Goal: Task Accomplishment & Management: Use online tool/utility

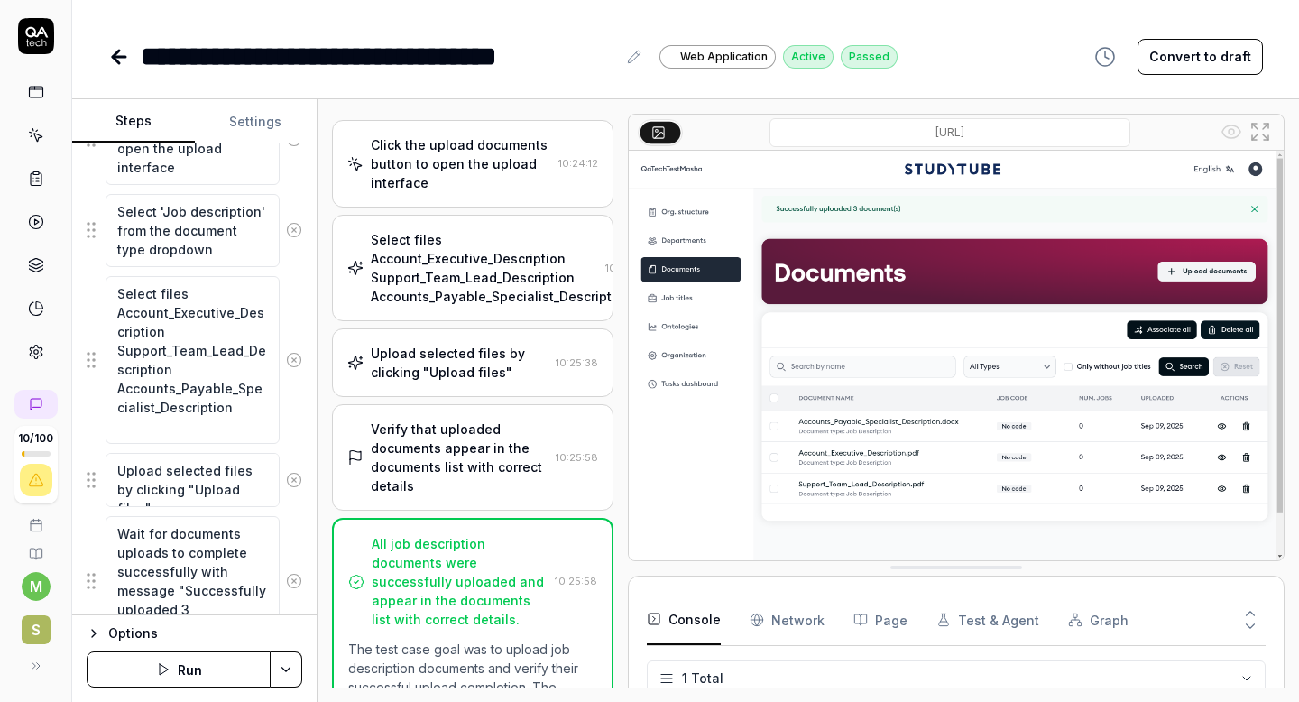
scroll to position [635, 0]
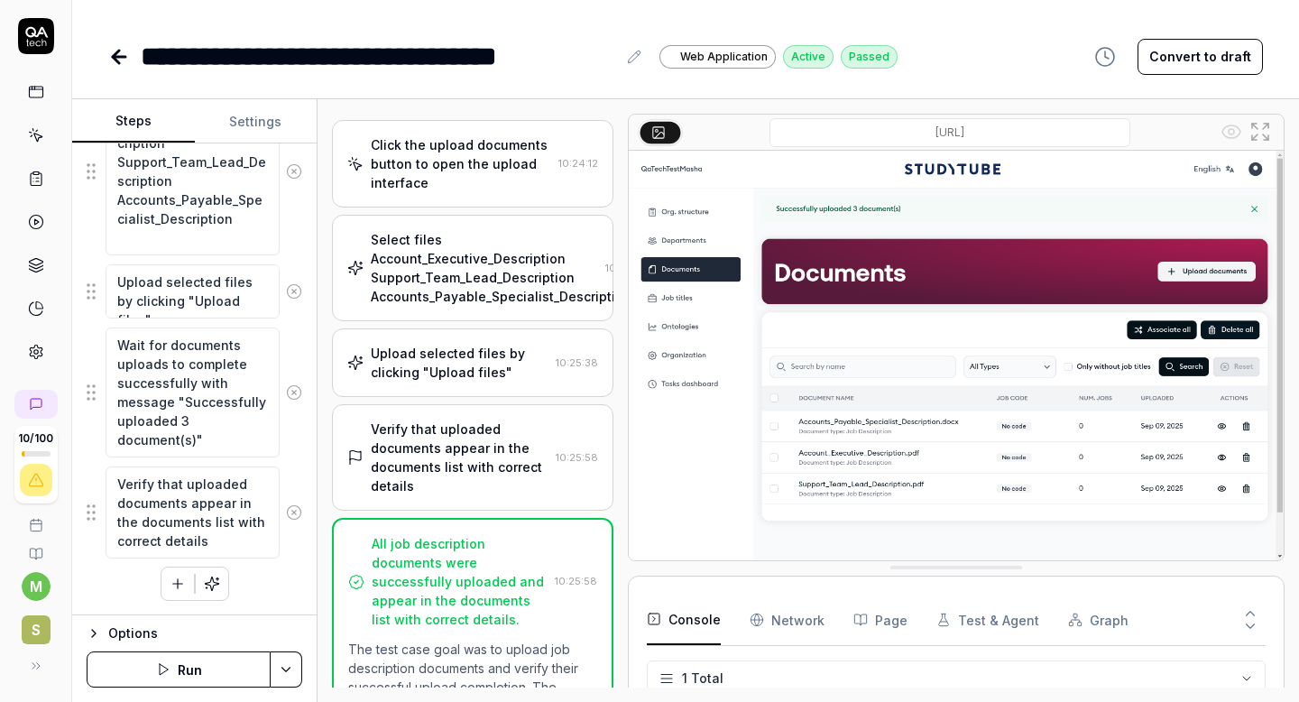
click at [115, 57] on icon at bounding box center [119, 57] width 13 height 0
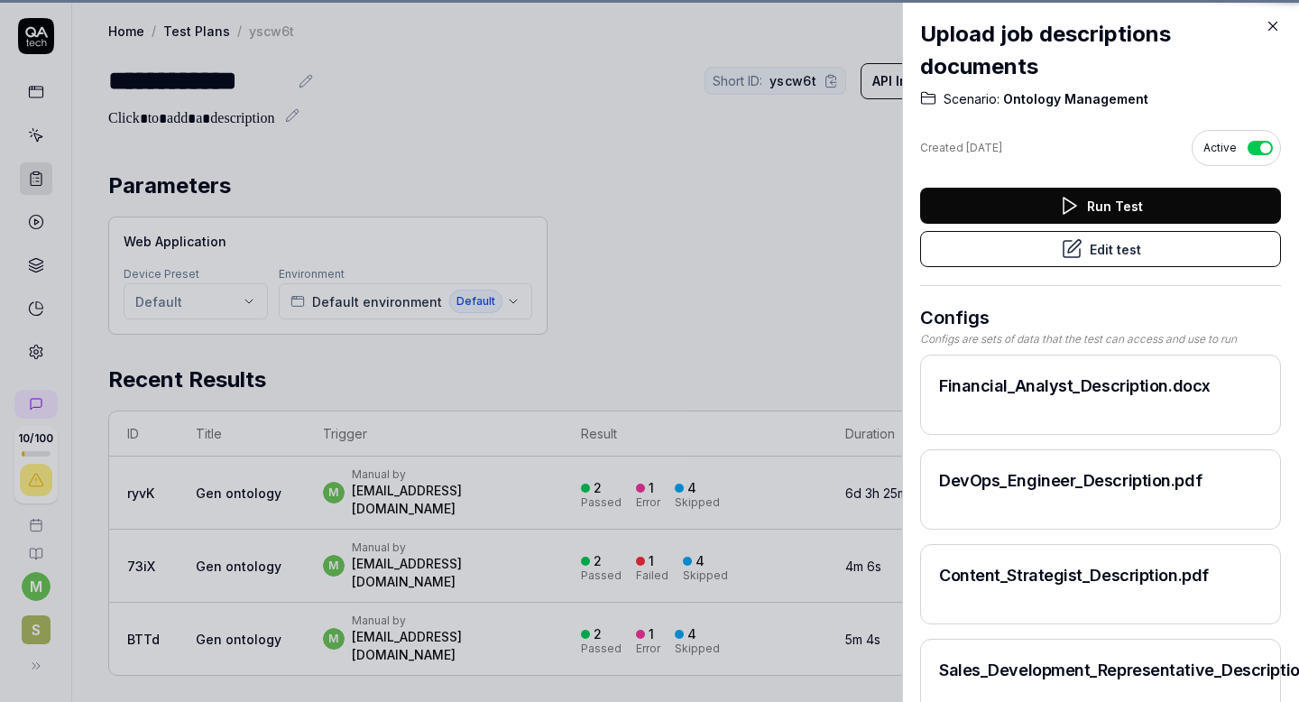
scroll to position [423, 0]
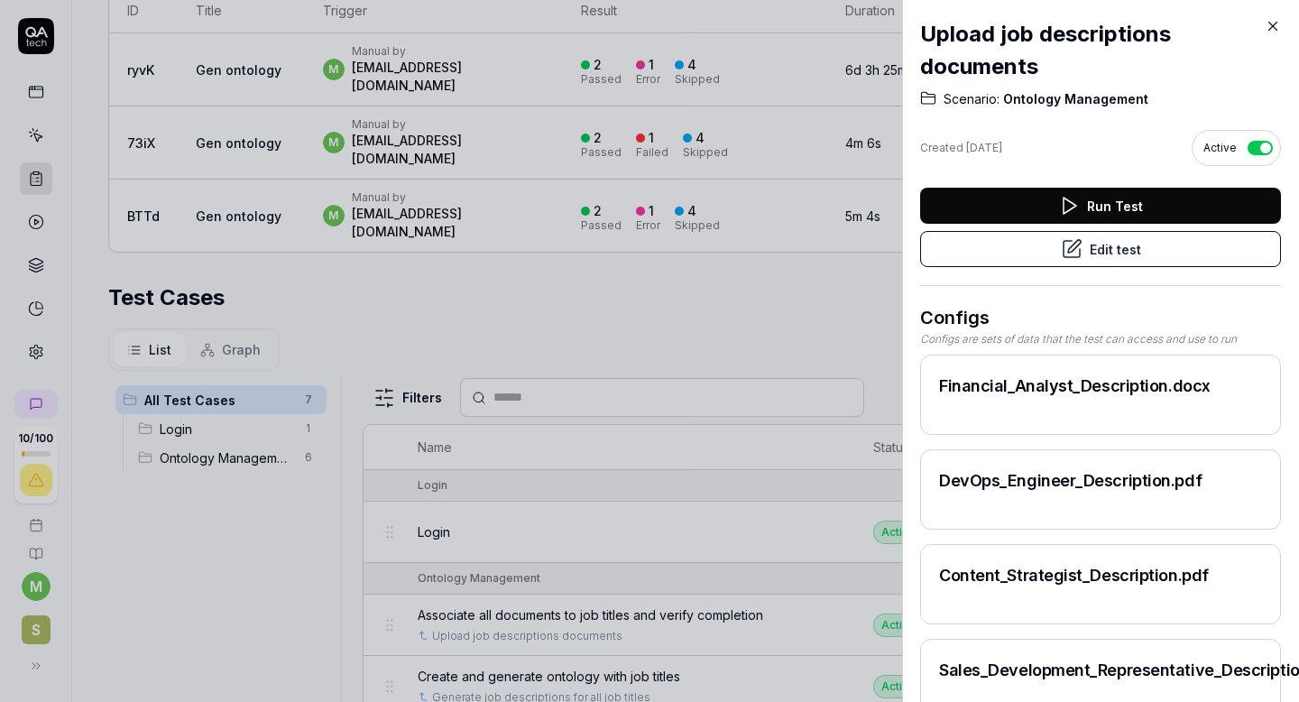
click at [594, 331] on div at bounding box center [649, 351] width 1299 height 702
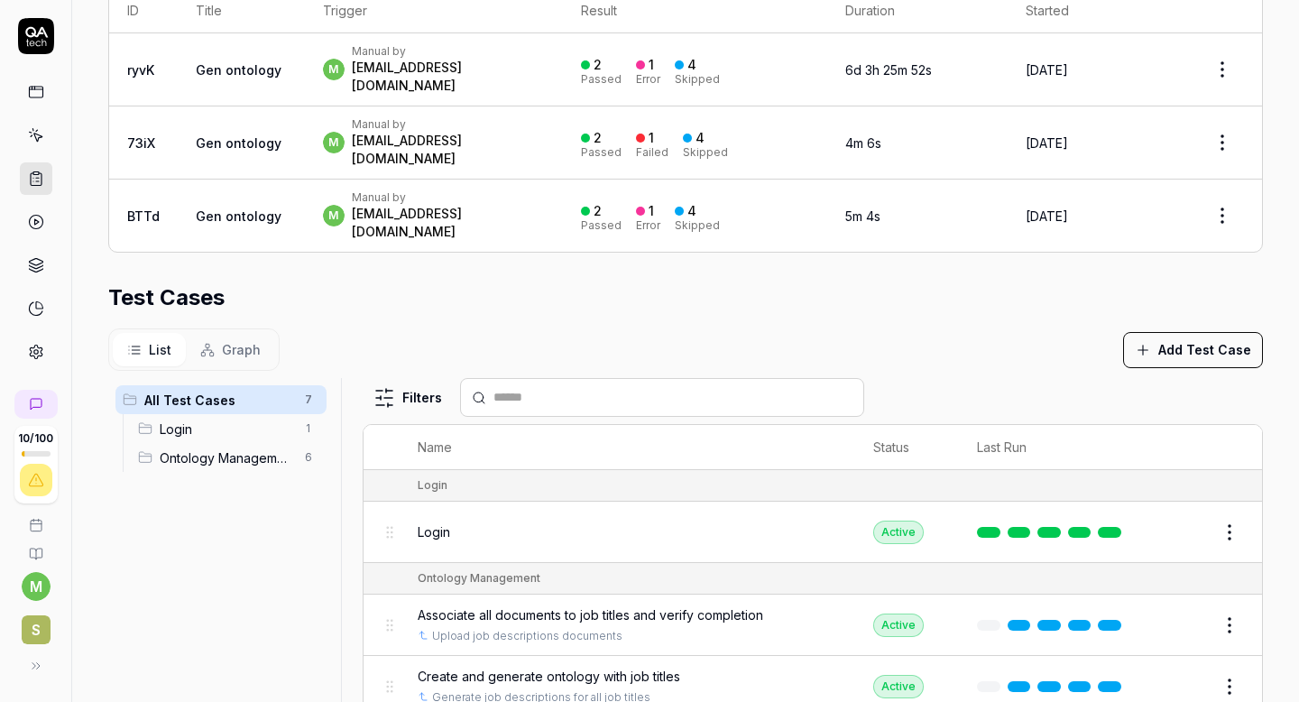
click at [626, 328] on div "List Graph Add Test Case" at bounding box center [685, 349] width 1154 height 42
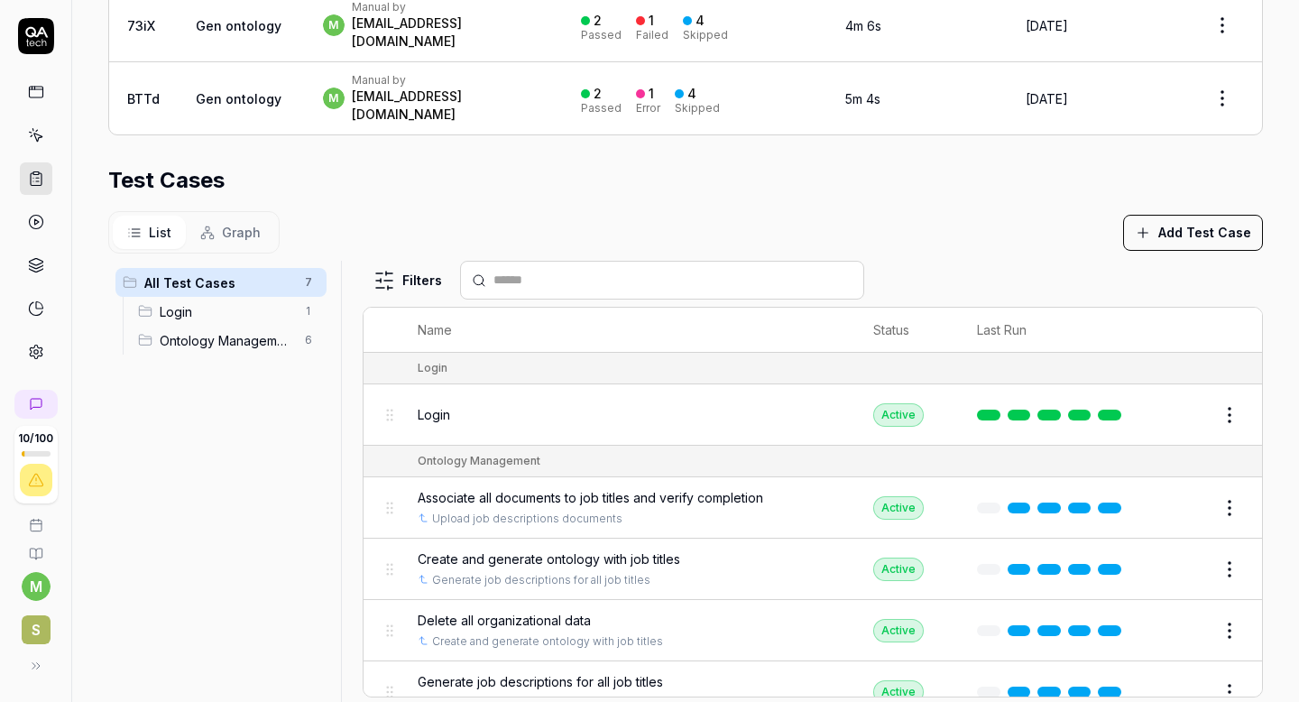
scroll to position [142, 0]
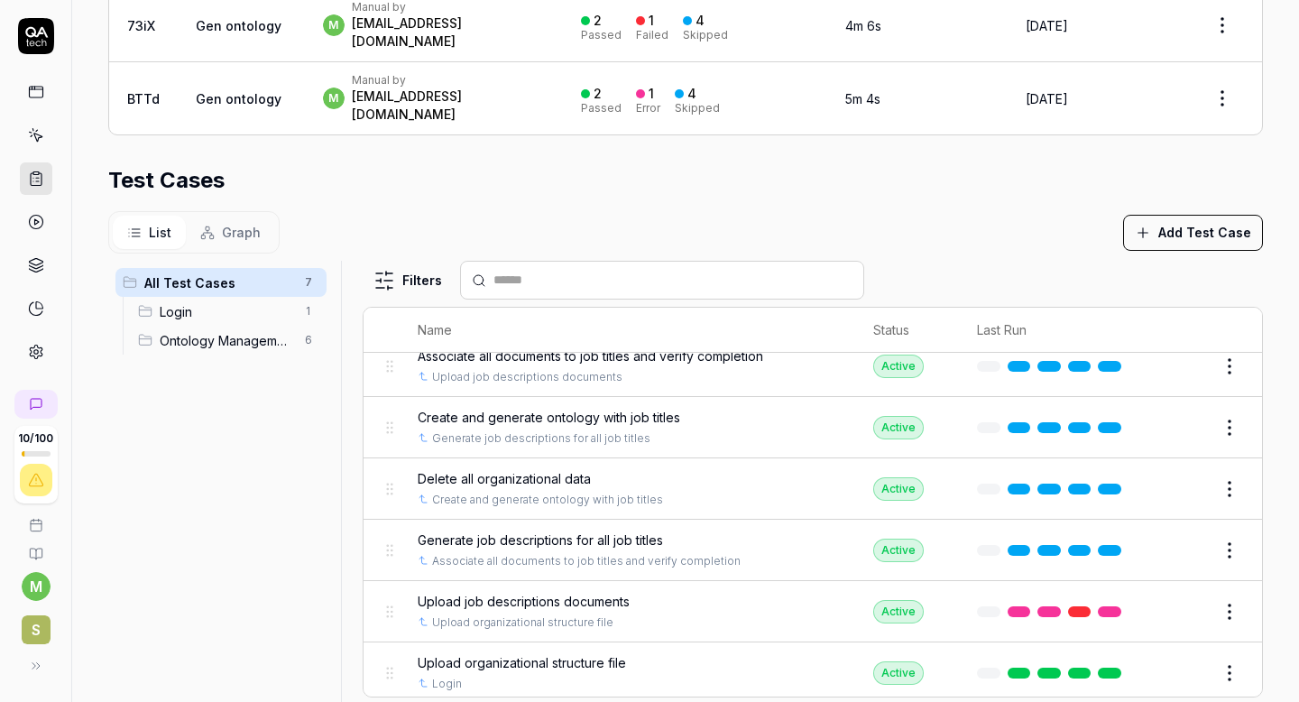
click at [581, 592] on span "Upload job descriptions documents" at bounding box center [524, 601] width 212 height 19
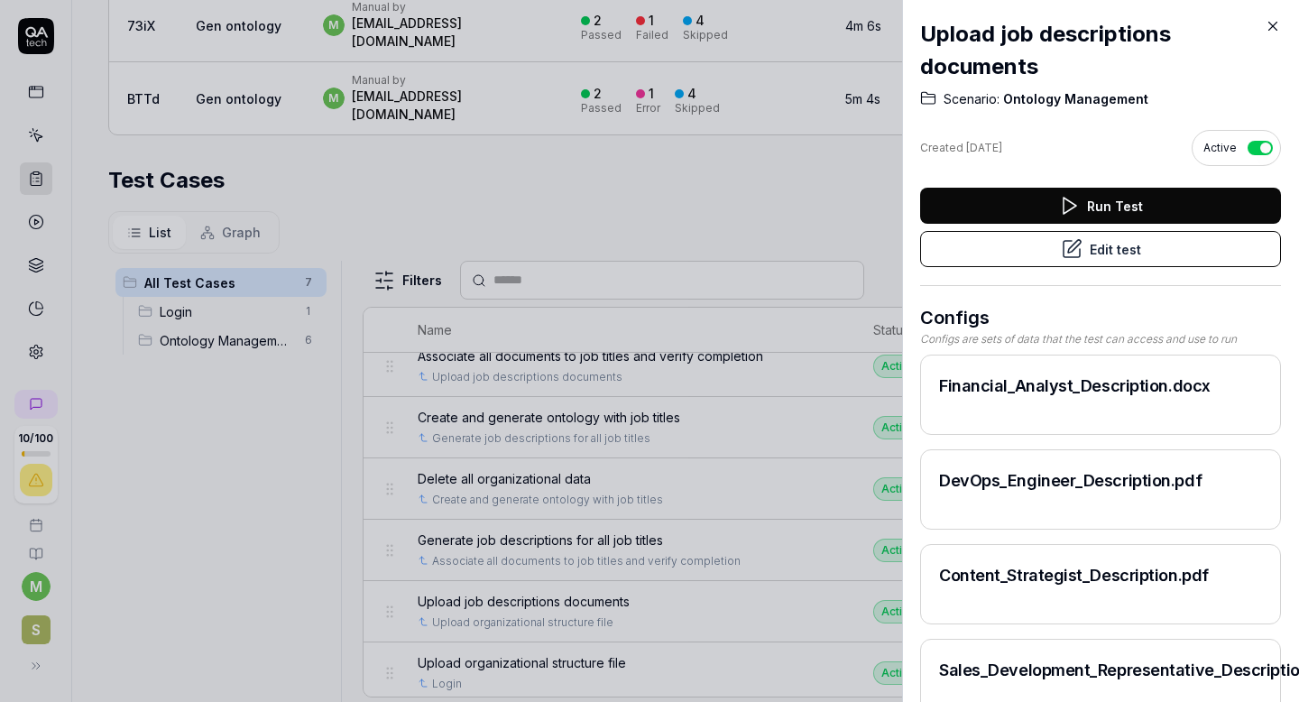
click at [1096, 251] on button "Edit test" at bounding box center [1100, 249] width 361 height 36
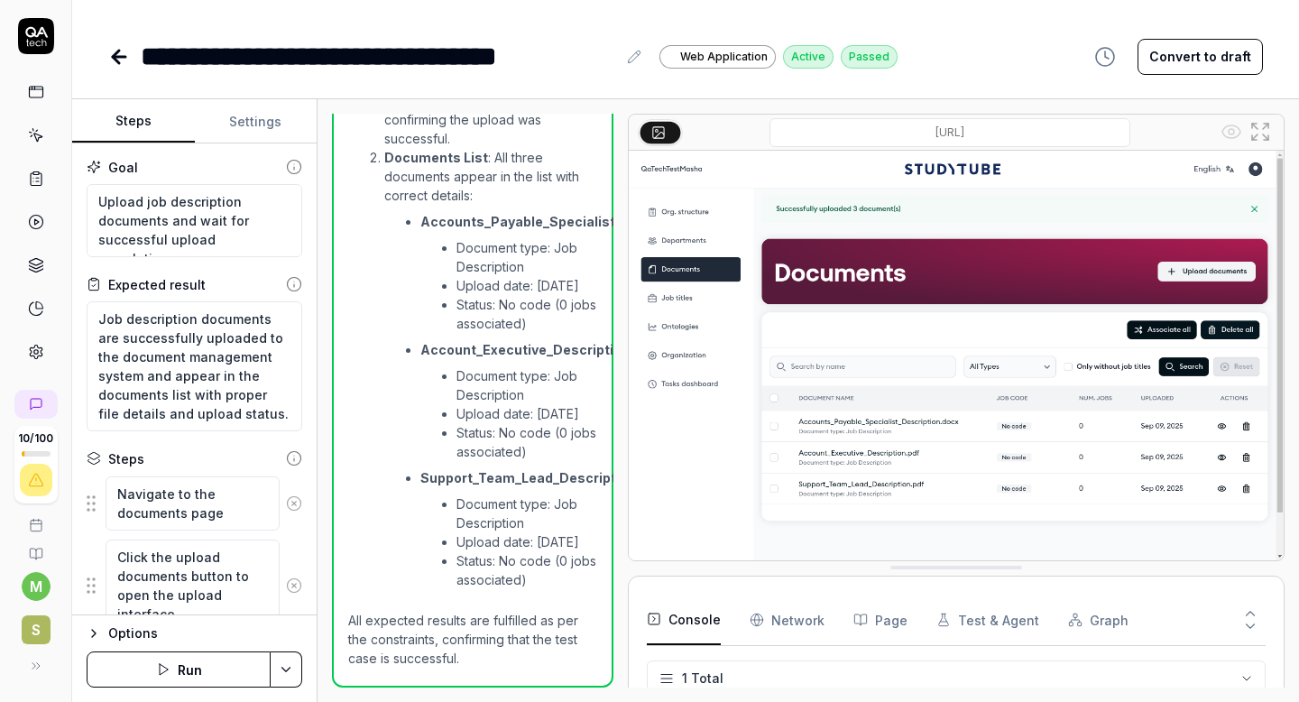
scroll to position [956, 0]
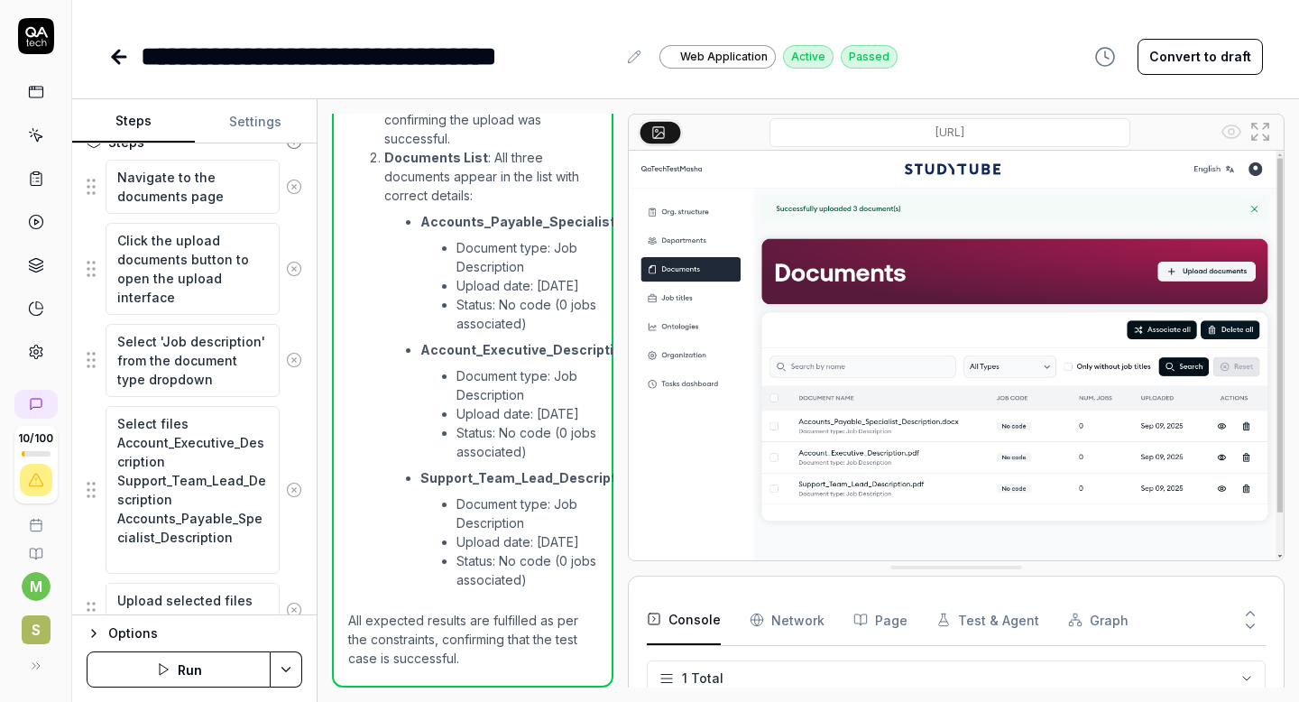
scroll to position [318, 0]
type textarea "*"
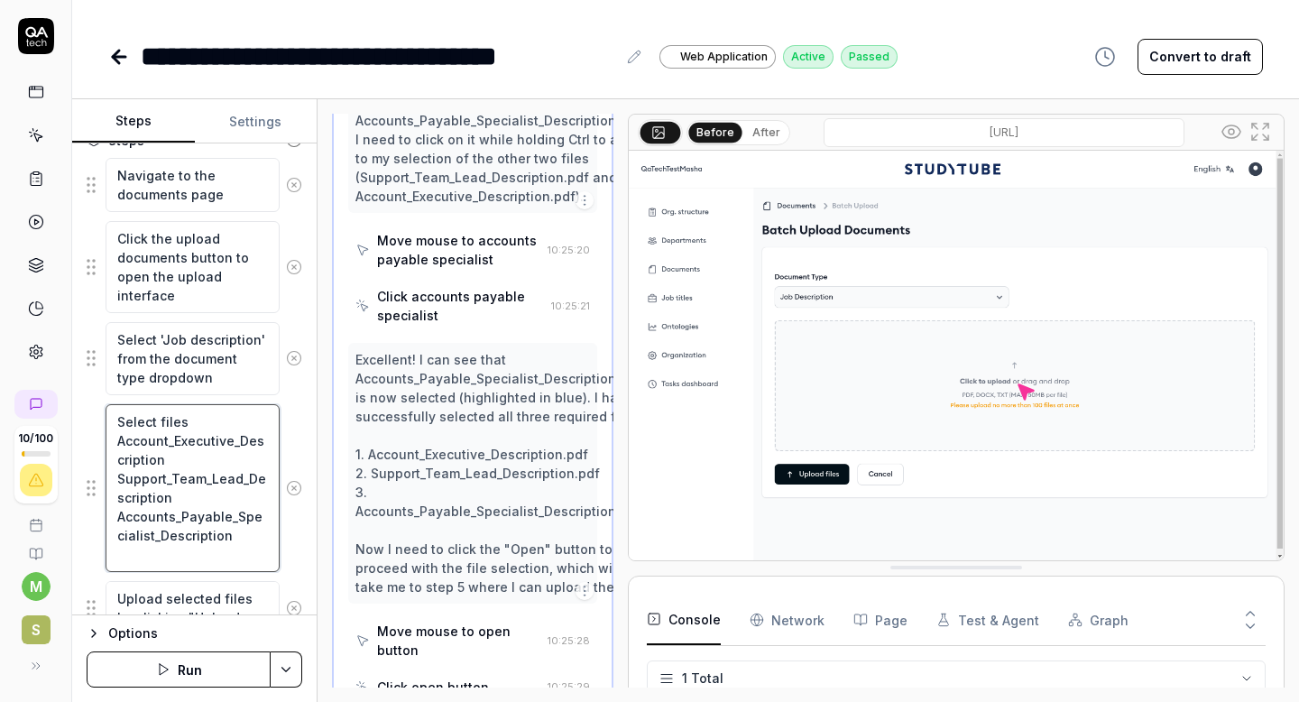
scroll to position [2451, 0]
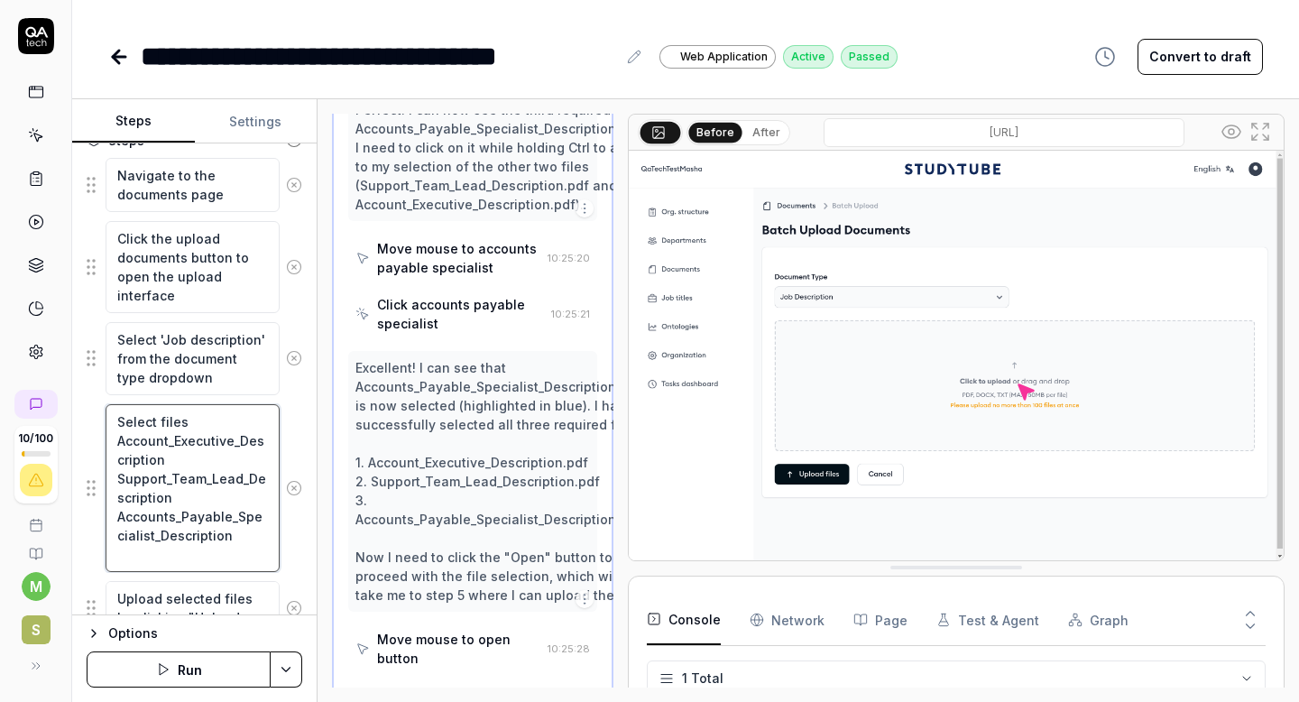
drag, startPoint x: 236, startPoint y: 541, endPoint x: 107, endPoint y: 439, distance: 164.4
click at [107, 439] on textarea "Select files Account_Executive_Description Support_Team_Lead_Description Accoun…" at bounding box center [193, 488] width 174 height 168
type textarea "Select files ="
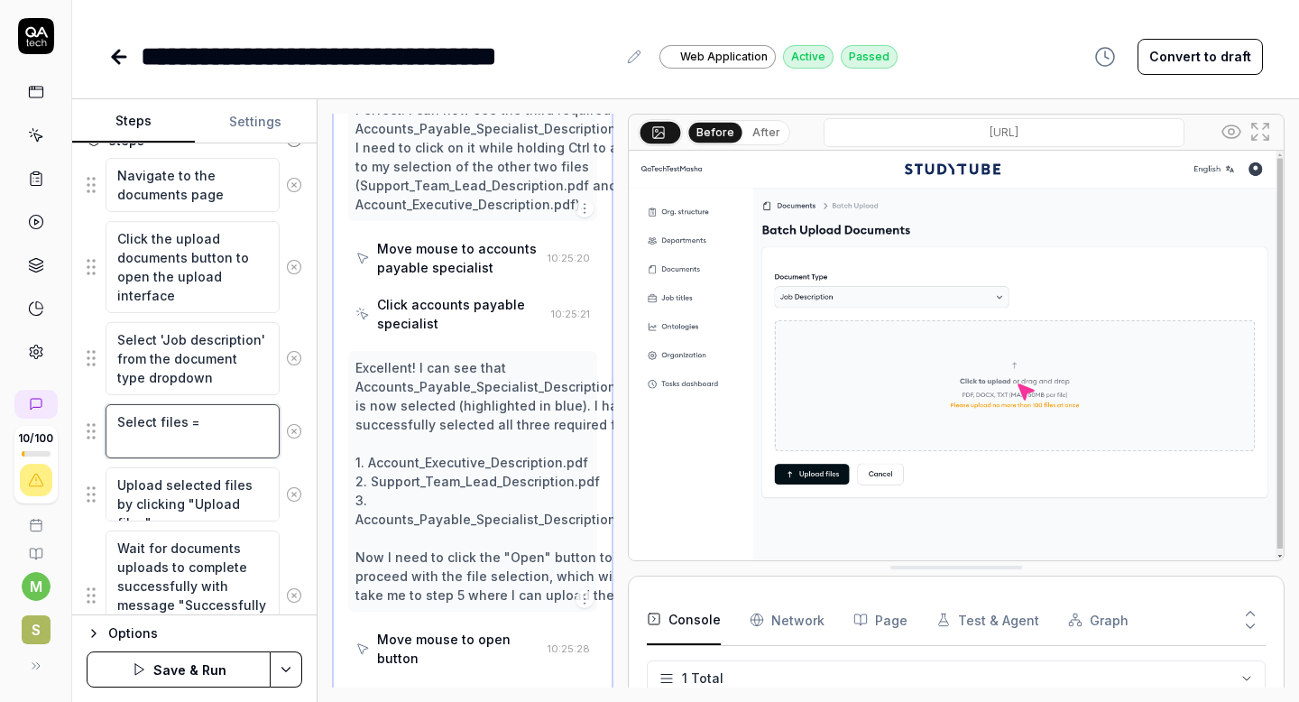
type textarea "*"
type textarea "Select files"
click at [157, 422] on textarea "Select files" at bounding box center [193, 431] width 174 height 54
type textarea "*"
type textarea "Select afiles"
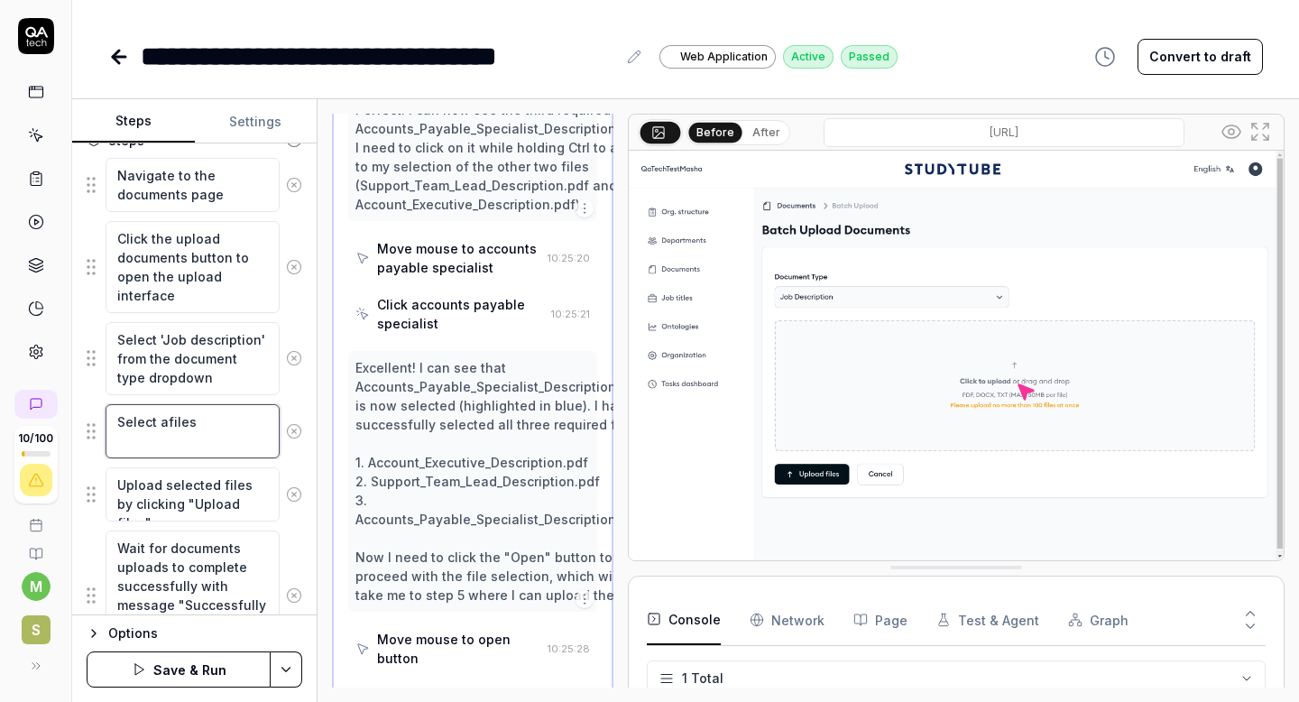
type textarea "*"
type textarea "Select alfiles"
type textarea "*"
type textarea "Select allfiles"
type textarea "*"
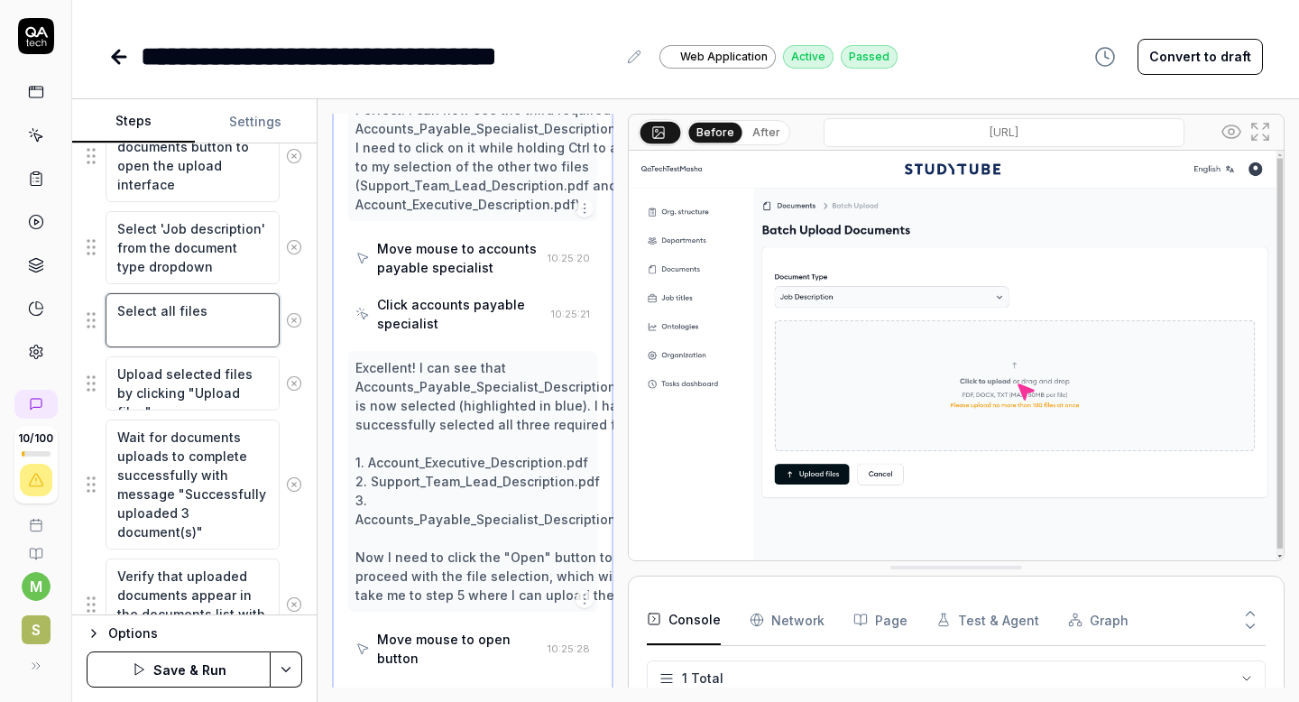
scroll to position [436, 0]
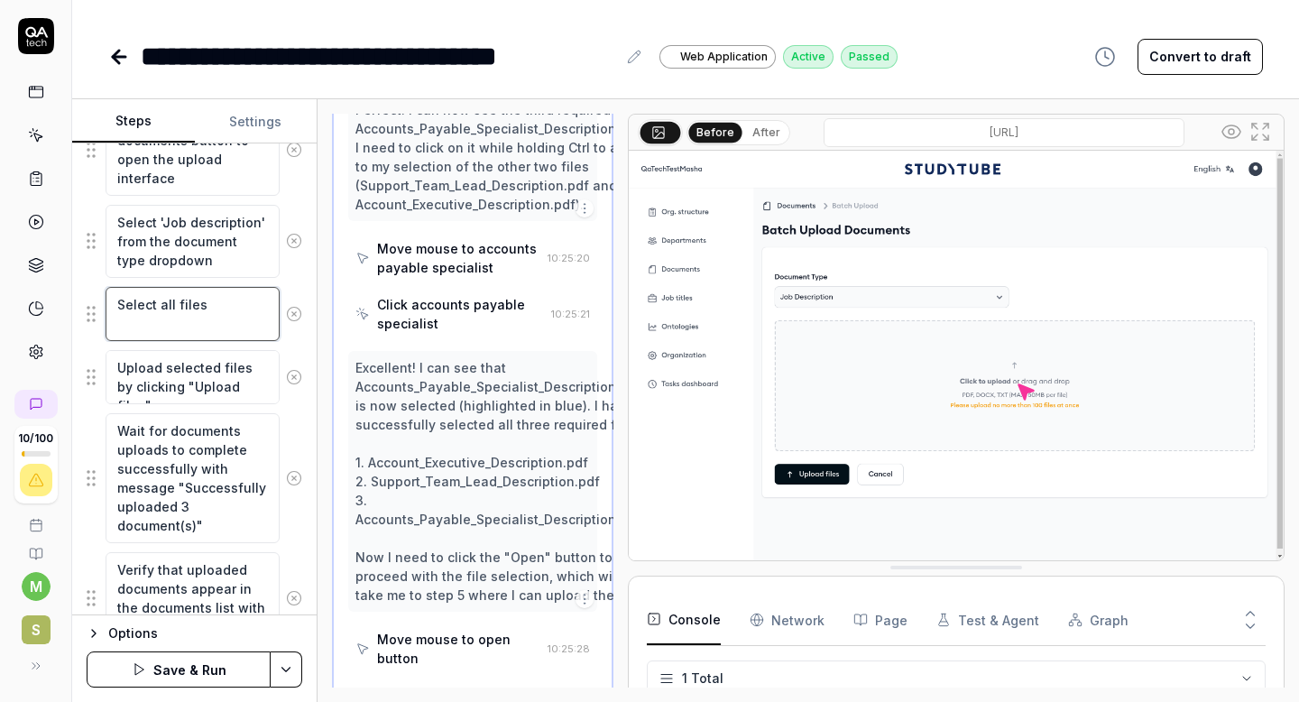
type textarea "Select all files"
click at [187, 509] on textarea "Wait for documents uploads to complete successfully with message "Successfully …" at bounding box center [193, 478] width 174 height 130
type textarea "*"
type textarea "Wait for documents uploads to complete successfully with message "Successfully …"
type textarea "*"
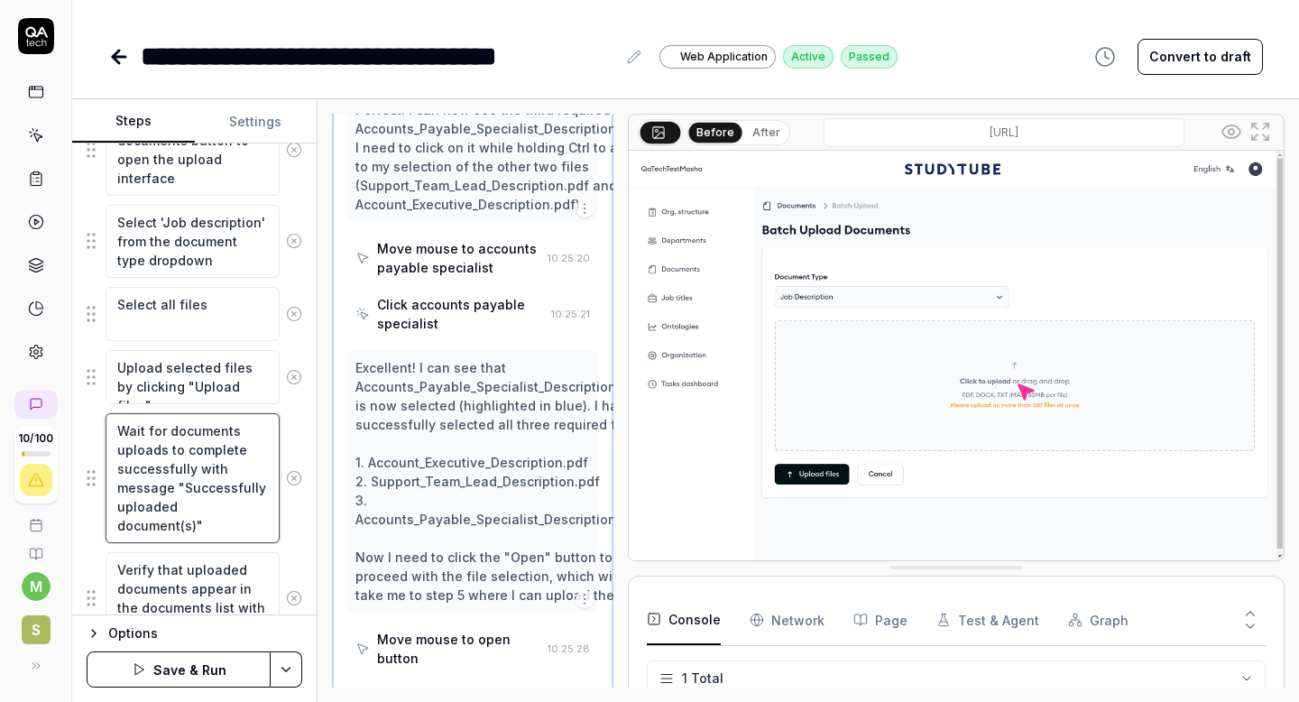
type textarea "Wait for documents uploads to complete successfully with message "Successfully …"
type textarea "*"
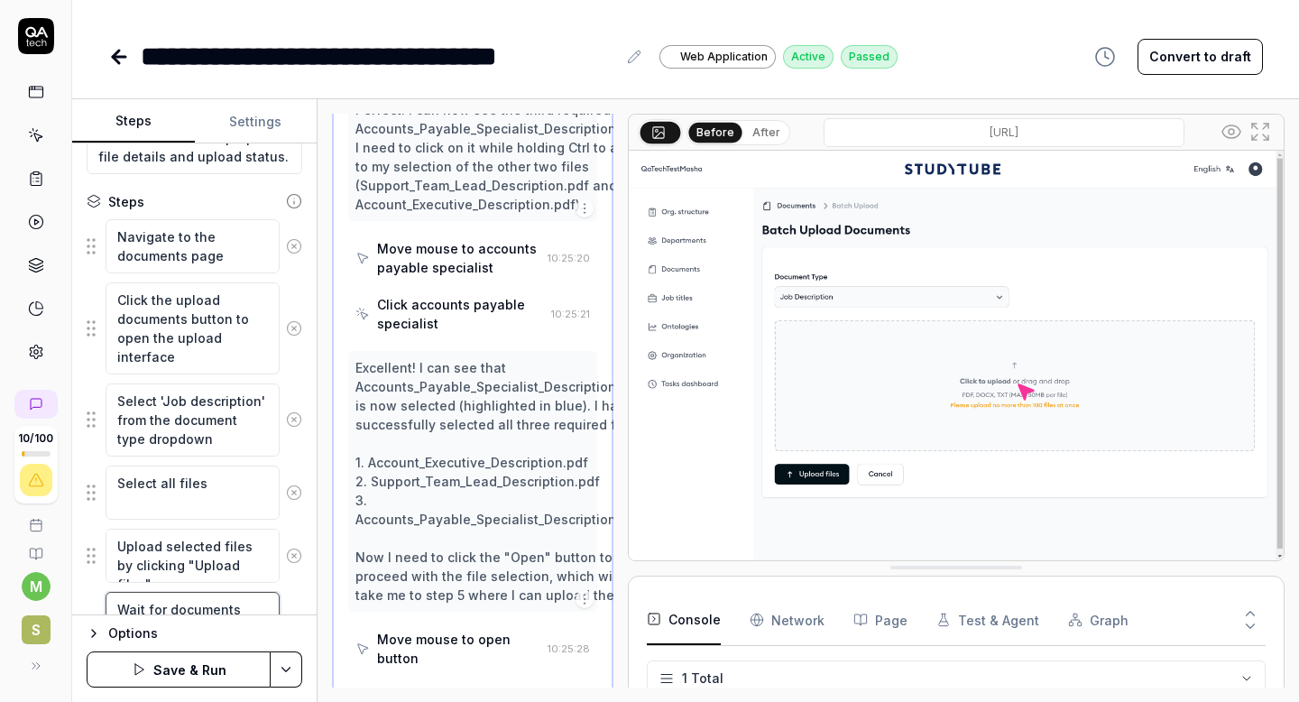
scroll to position [255, 0]
type textarea "Wait for documents uploads to complete successfully with message "Successfully …"
click at [158, 672] on button "Save & Run" at bounding box center [179, 669] width 184 height 36
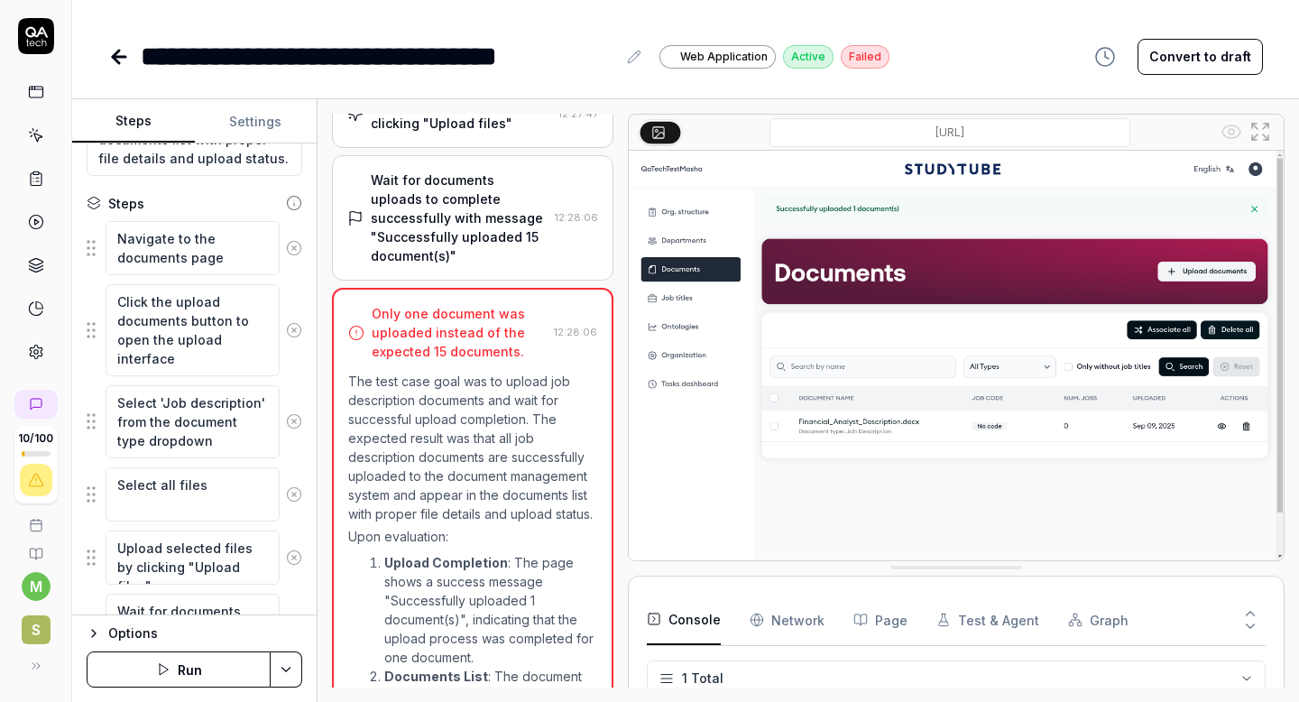
scroll to position [475, 0]
click at [169, 486] on textarea "Select all files" at bounding box center [193, 494] width 174 height 54
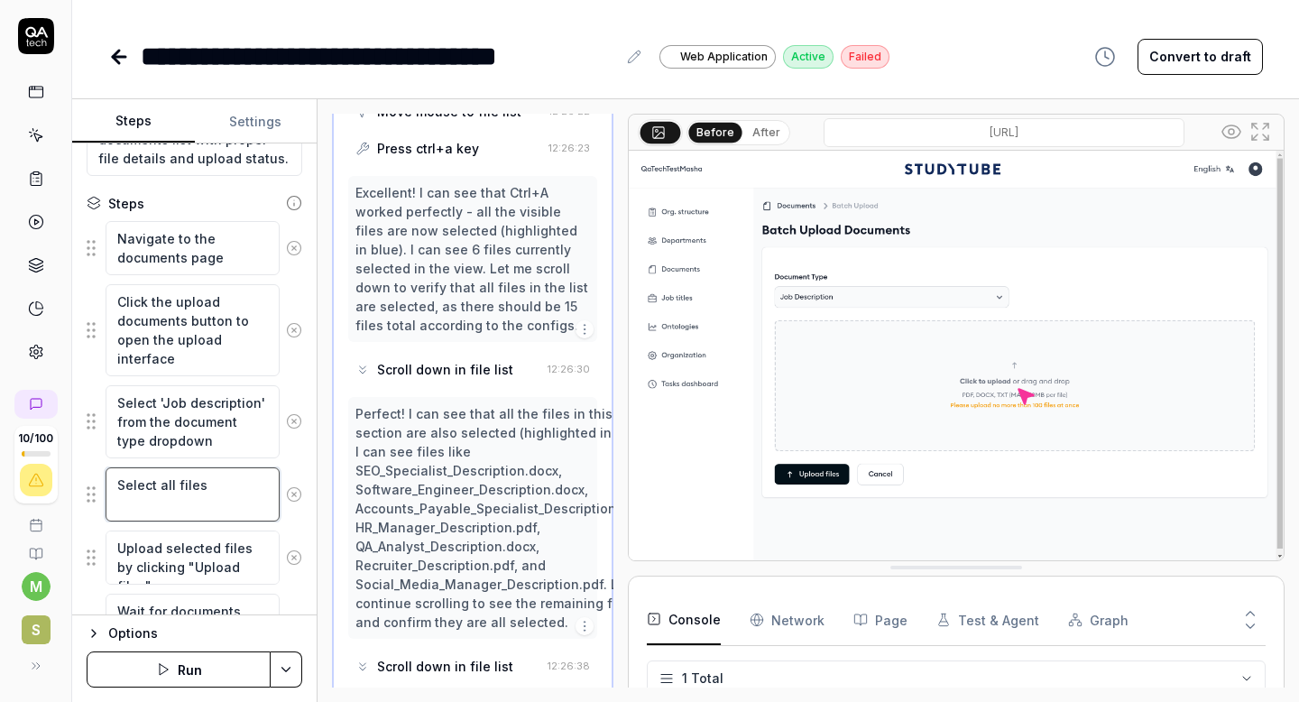
scroll to position [2466, 0]
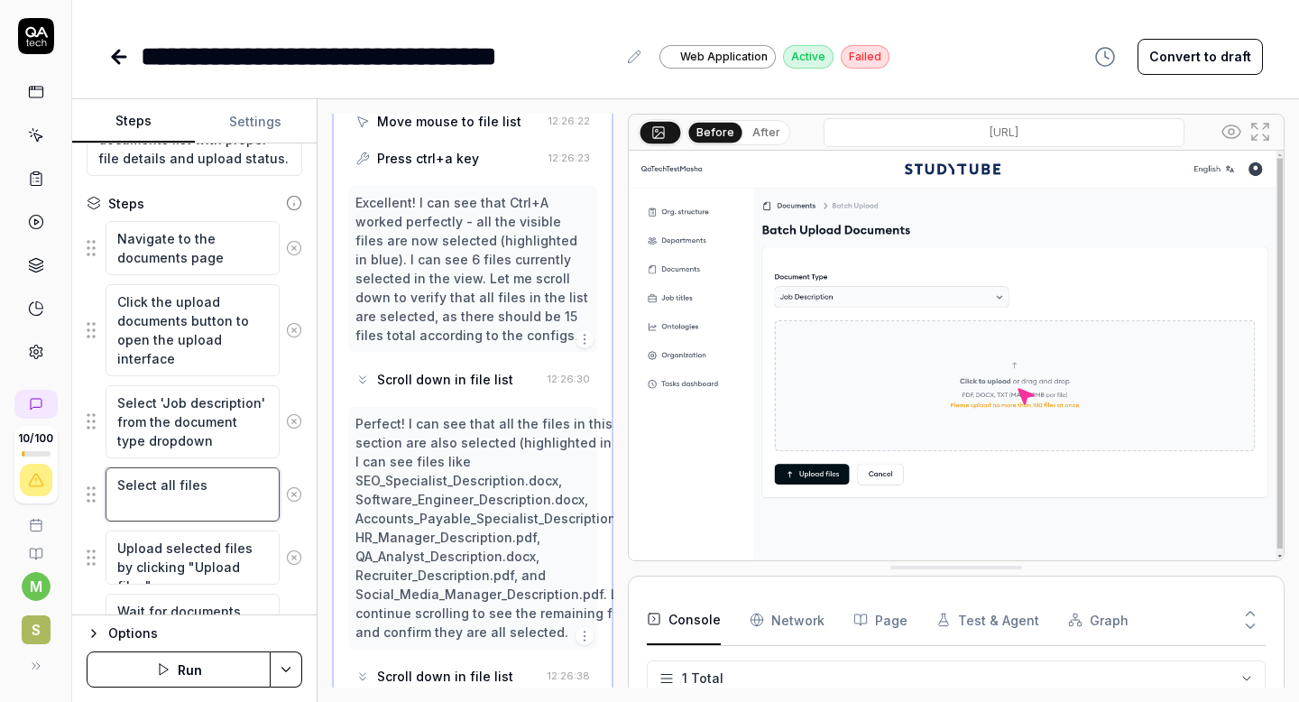
type textarea "*"
type textarea "Select all files"
type textarea "*"
type textarea "Select all 1 files"
type textarea "*"
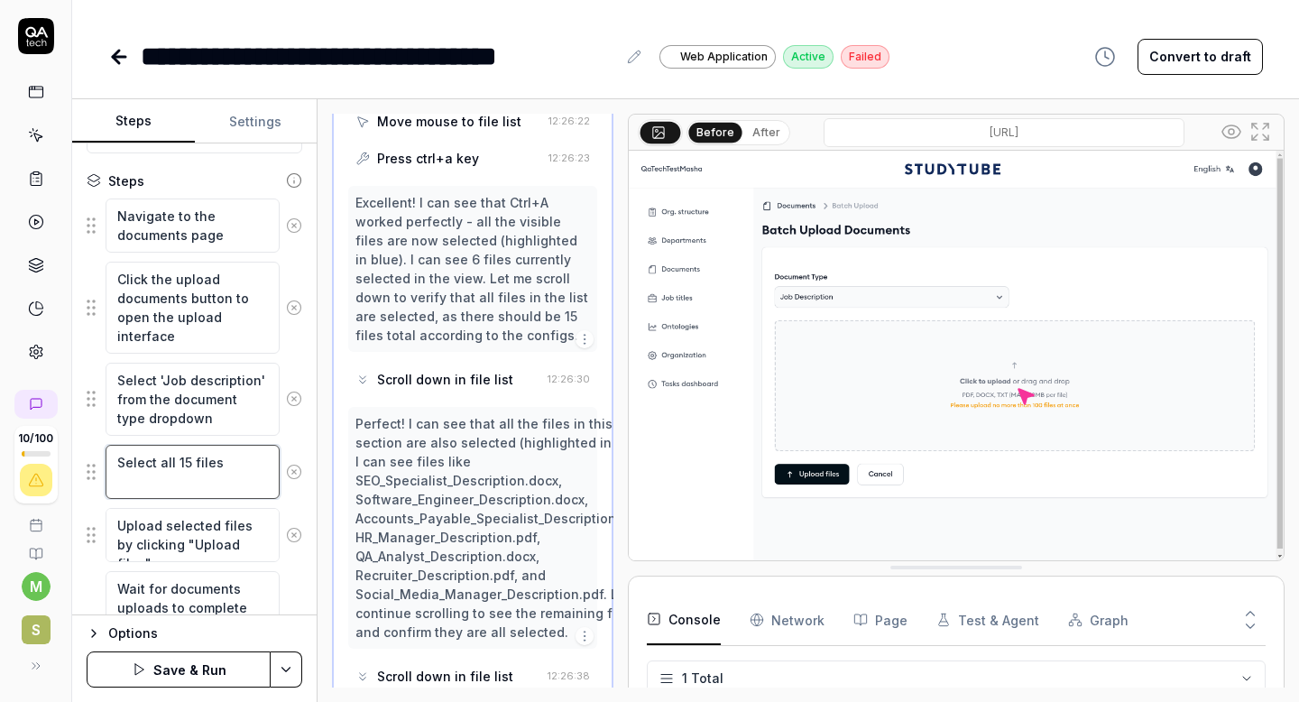
scroll to position [282, 0]
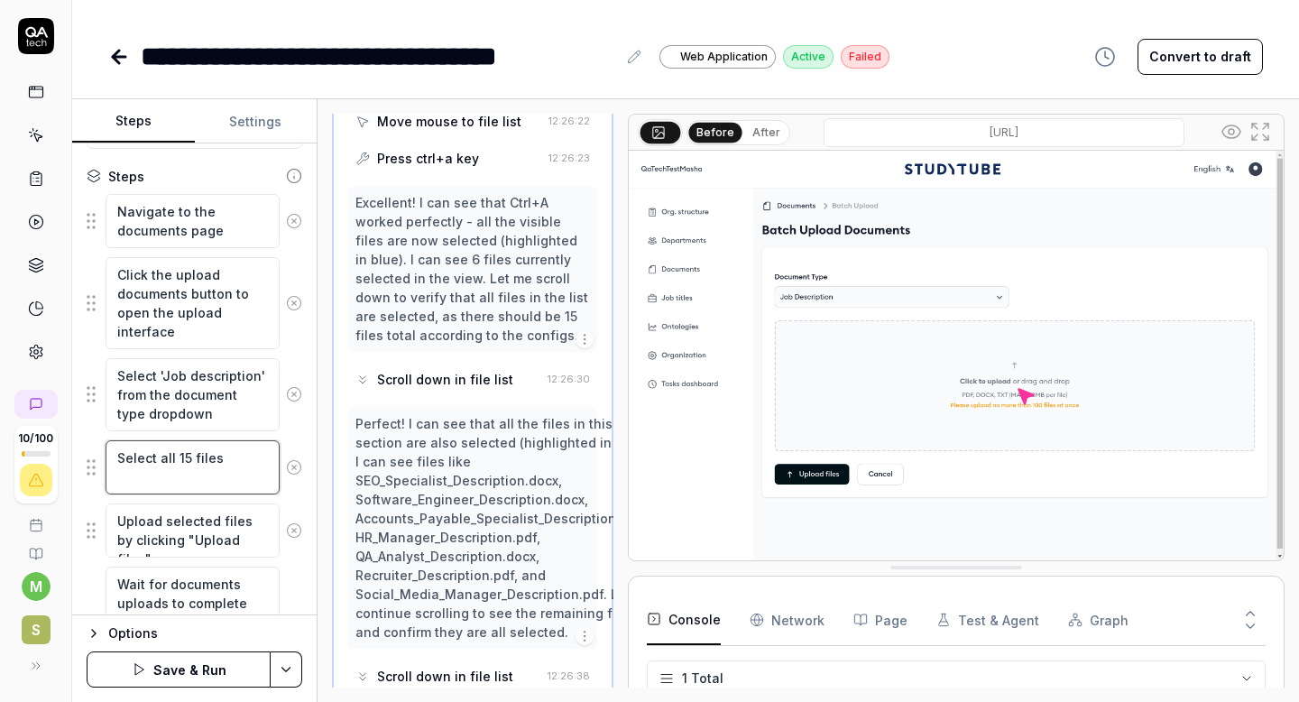
type textarea "Select all 15 files"
click at [188, 672] on button "Save & Run" at bounding box center [179, 669] width 184 height 36
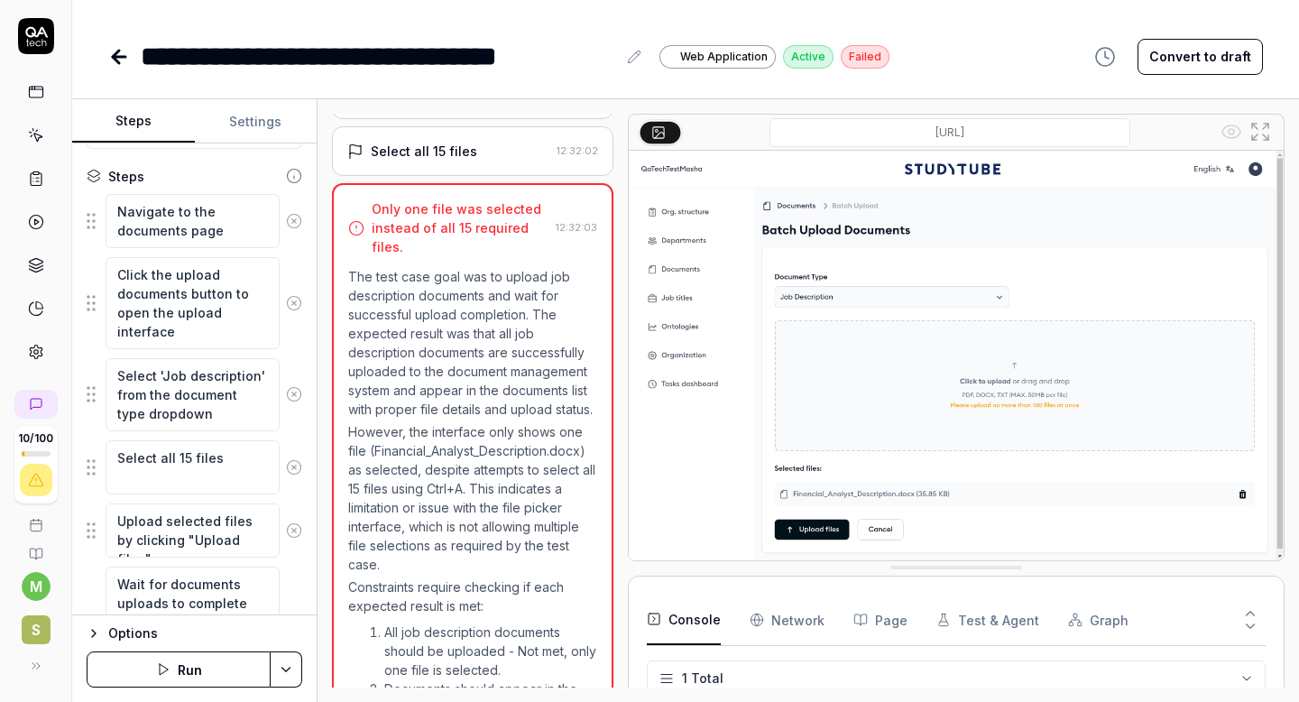
scroll to position [614, 0]
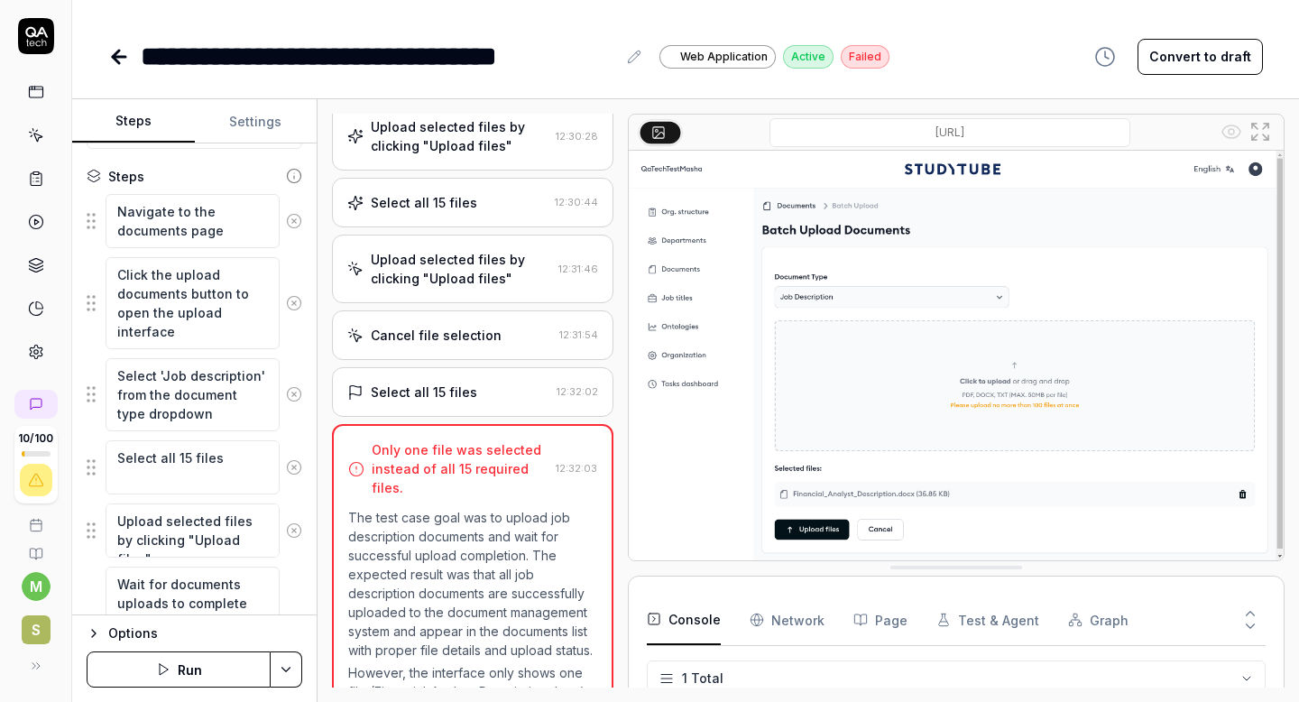
click at [467, 401] on div "Select all 15 files" at bounding box center [424, 391] width 106 height 19
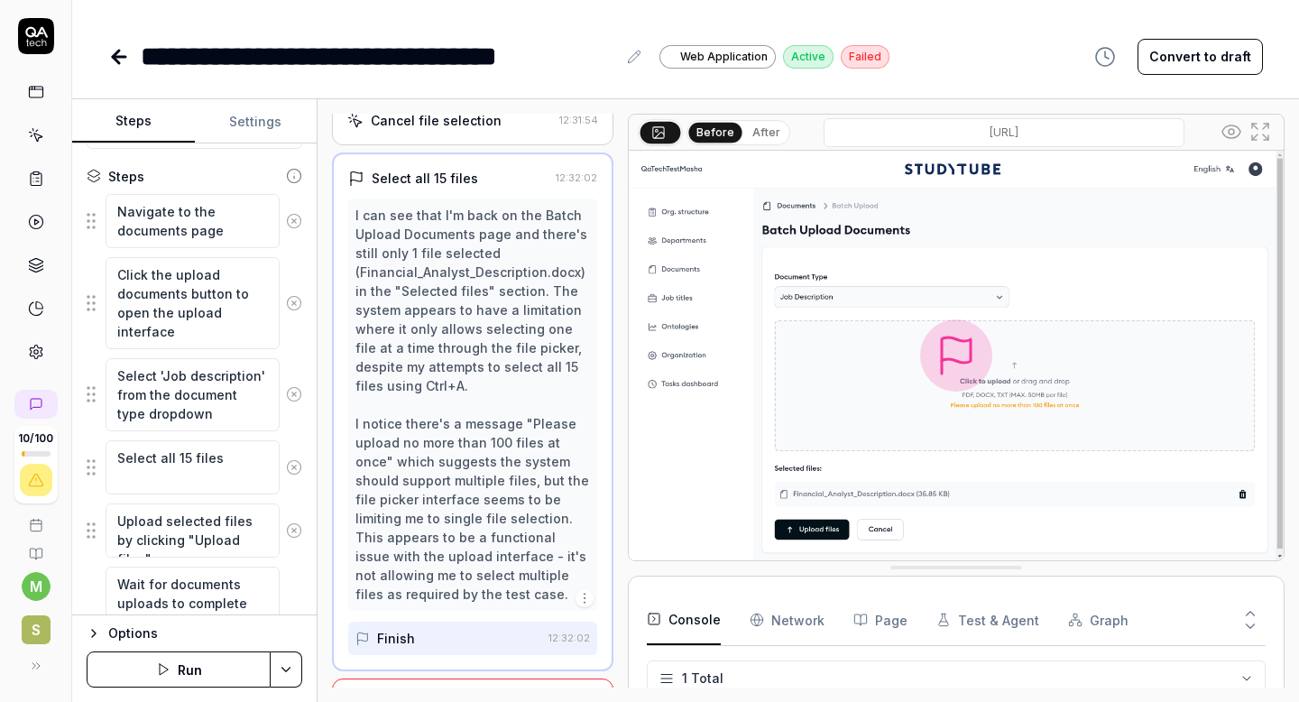
scroll to position [613, 0]
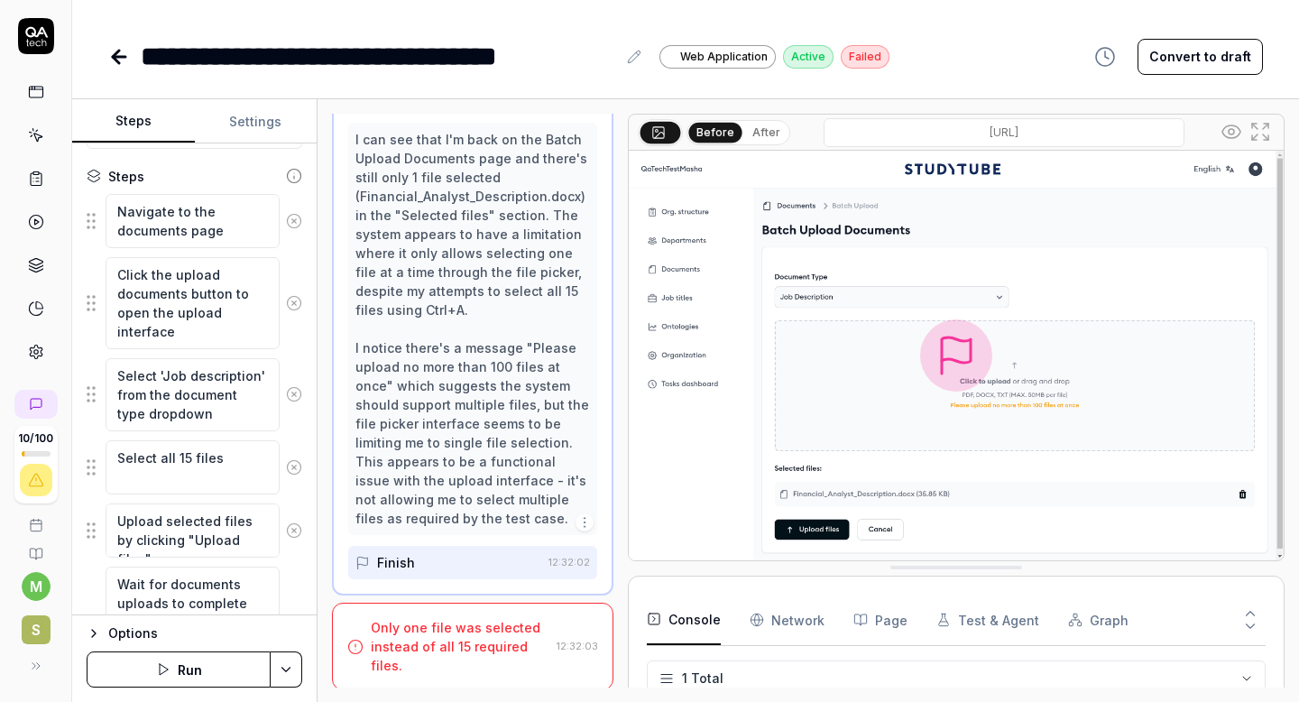
click at [160, 668] on polygon "button" at bounding box center [164, 669] width 8 height 11
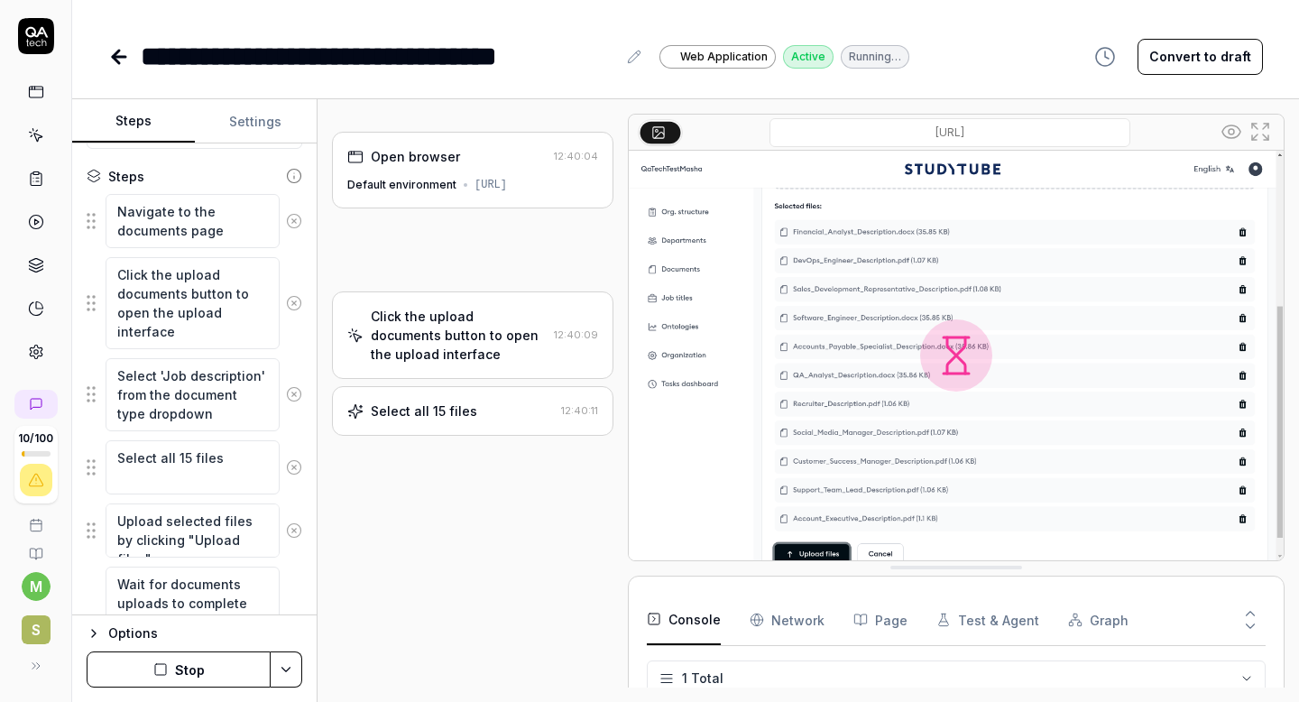
type textarea "*"
